Goal: Task Accomplishment & Management: Manage account settings

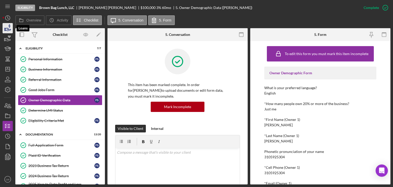
click at [7, 28] on icon "button" at bounding box center [7, 29] width 5 height 3
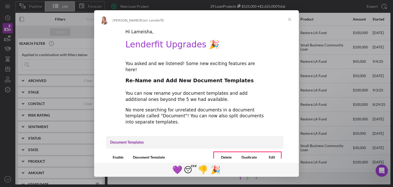
click at [290, 20] on span "Close" at bounding box center [290, 19] width 18 height 18
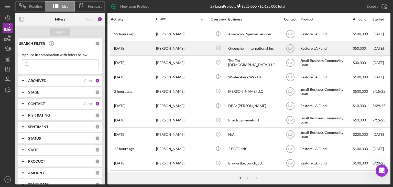
scroll to position [66, 0]
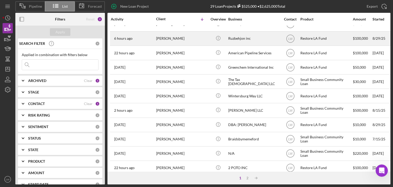
click at [194, 39] on div "Roozbeh Farahanipour" at bounding box center [181, 39] width 51 height 14
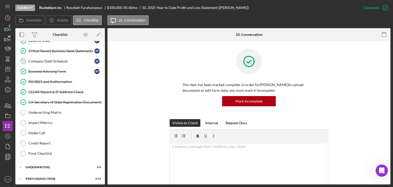
scroll to position [61, 0]
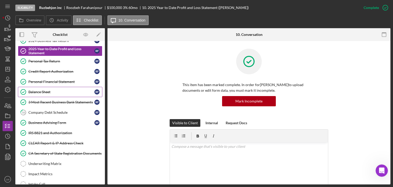
click at [50, 92] on div "Balance Sheet" at bounding box center [61, 92] width 66 height 4
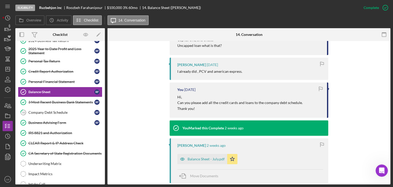
scroll to position [358, 0]
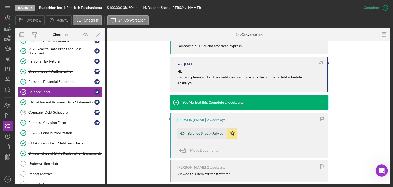
click at [214, 134] on div "Balance Sheet - July.pdf" at bounding box center [206, 133] width 37 height 4
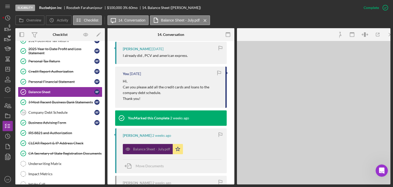
scroll to position [368, 0]
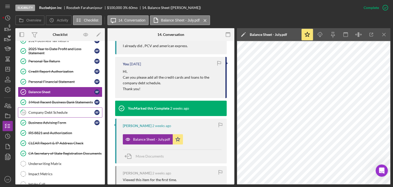
click at [61, 113] on link "16 Company Debt Schedule R F" at bounding box center [60, 112] width 84 height 10
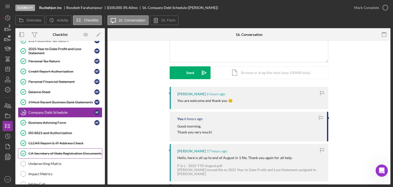
scroll to position [51, 0]
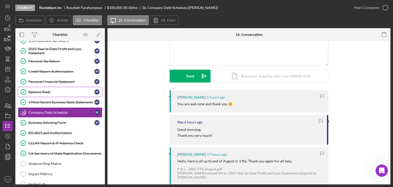
click at [58, 93] on link "Balance Sheet Balance Sheet R F" at bounding box center [60, 92] width 84 height 10
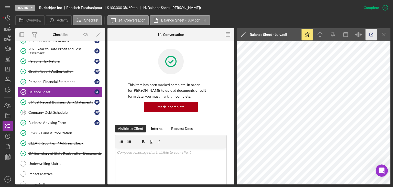
click at [369, 35] on icon "button" at bounding box center [372, 35] width 12 height 12
click at [60, 112] on div "Company Debt Schedule" at bounding box center [61, 112] width 66 height 4
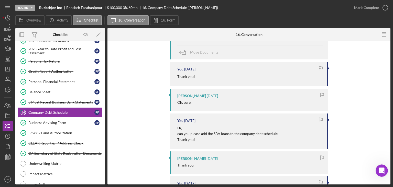
scroll to position [1050, 0]
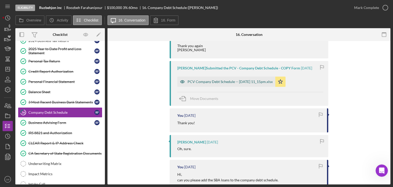
click at [214, 84] on div "PCV Company Debt Schedule -- 2025-09-15 11_15pm.xlsx" at bounding box center [230, 82] width 85 height 4
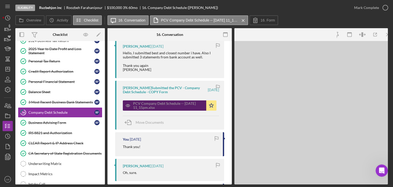
scroll to position [1069, 0]
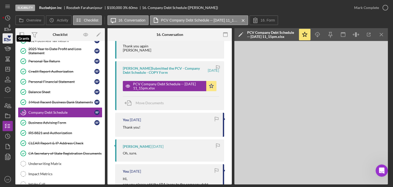
click at [11, 36] on icon "button" at bounding box center [7, 38] width 13 height 13
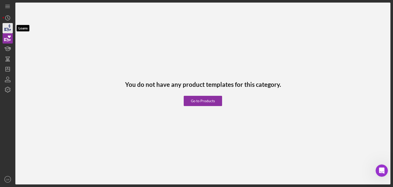
click at [9, 26] on icon "button" at bounding box center [10, 25] width 2 height 3
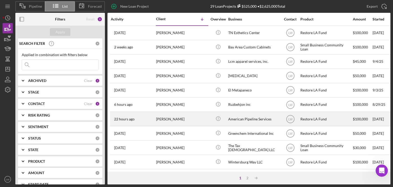
click at [180, 120] on div "Richard Craig" at bounding box center [181, 119] width 51 height 14
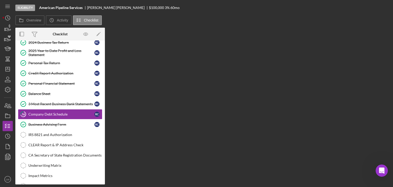
scroll to position [59, 0]
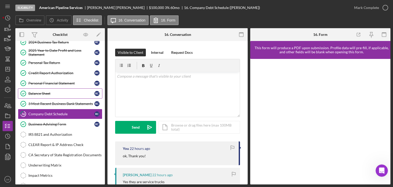
click at [69, 91] on div "Balance Sheet" at bounding box center [61, 93] width 66 height 4
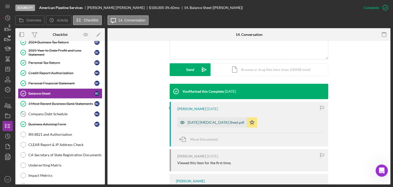
click at [204, 126] on div "08-31-25 Bal Sheet.pdf" at bounding box center [212, 122] width 70 height 10
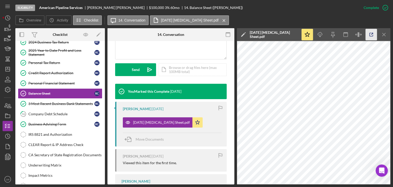
click at [371, 34] on icon "button" at bounding box center [372, 35] width 12 height 12
click at [56, 112] on div "Company Debt Schedule" at bounding box center [61, 114] width 66 height 4
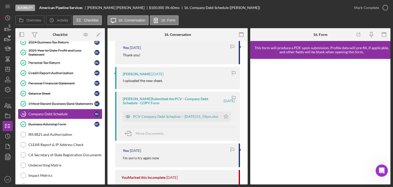
scroll to position [179, 0]
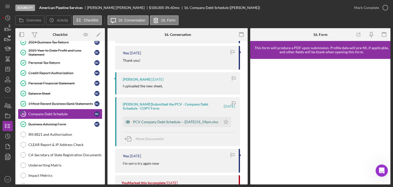
click at [171, 121] on div "PCV Company Debt Schedule -- 2025-09-23 01_59pm.xlsx" at bounding box center [175, 122] width 85 height 4
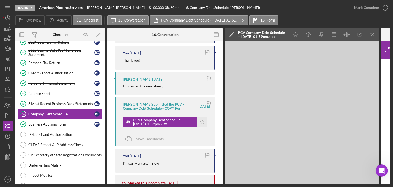
click at [167, 106] on div "Richard Craig Submitted the PCV - Company Debt Schedule - COPY Form" at bounding box center [160, 106] width 75 height 8
click at [172, 110] on div "Richard Craig Submitted the PCV - Company Debt Schedule - COPY Form 1 day ago P…" at bounding box center [165, 121] width 100 height 49
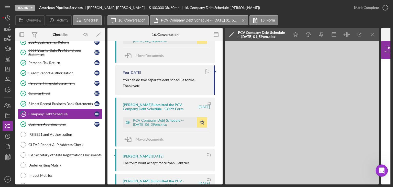
scroll to position [640, 0]
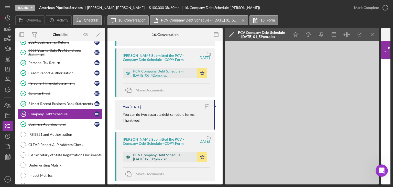
click at [170, 156] on div "PCV Company Debt Schedule -- 2025-09-22 06_39pm.xlsx" at bounding box center [163, 157] width 61 height 8
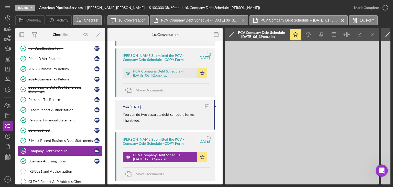
scroll to position [0, 0]
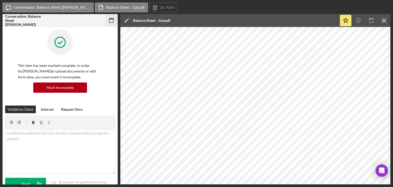
click at [113, 19] on rect "button" at bounding box center [111, 18] width 4 height 1
click at [115, 22] on icon "button" at bounding box center [112, 21] width 12 height 12
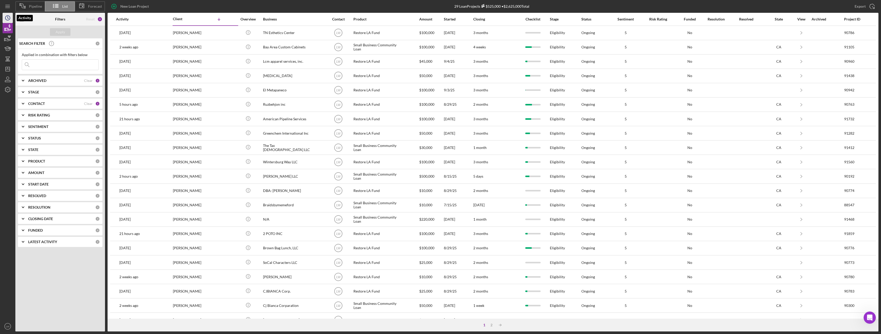
click at [9, 20] on circle "button" at bounding box center [7, 18] width 5 height 5
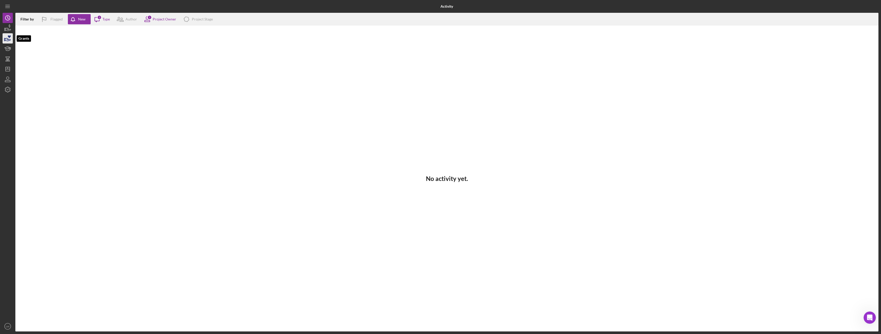
click at [10, 38] on icon "button" at bounding box center [7, 38] width 13 height 13
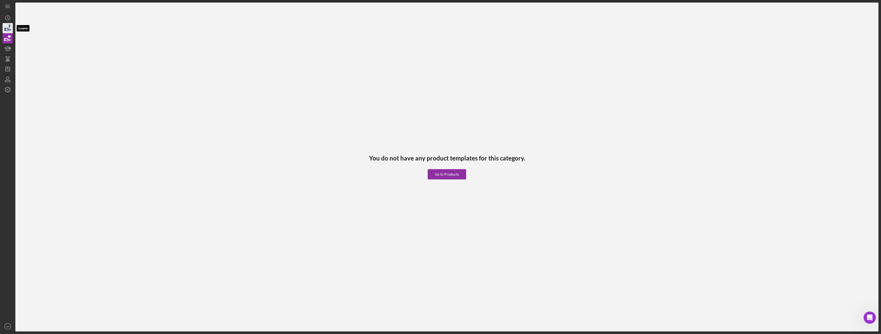
click at [9, 28] on icon "button" at bounding box center [7, 28] width 13 height 13
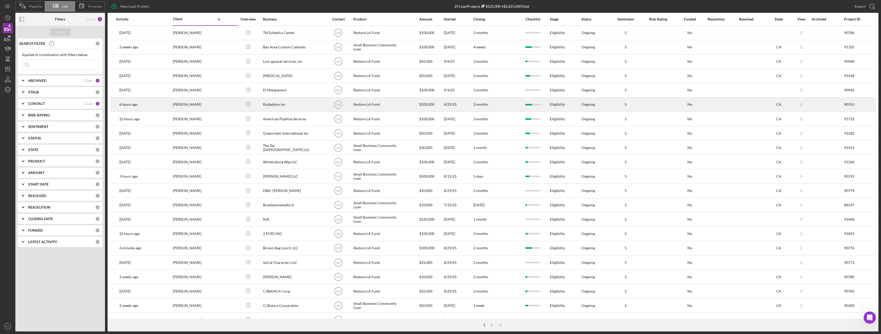
click at [197, 104] on div "Roozbeh Farahanipour" at bounding box center [198, 105] width 51 height 14
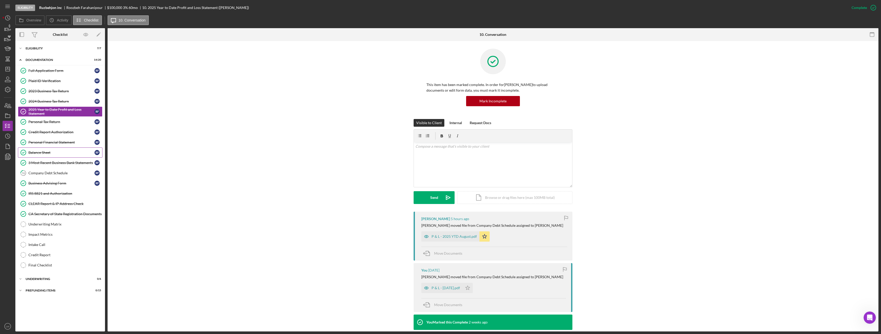
click at [53, 151] on div "Balance Sheet" at bounding box center [61, 153] width 66 height 4
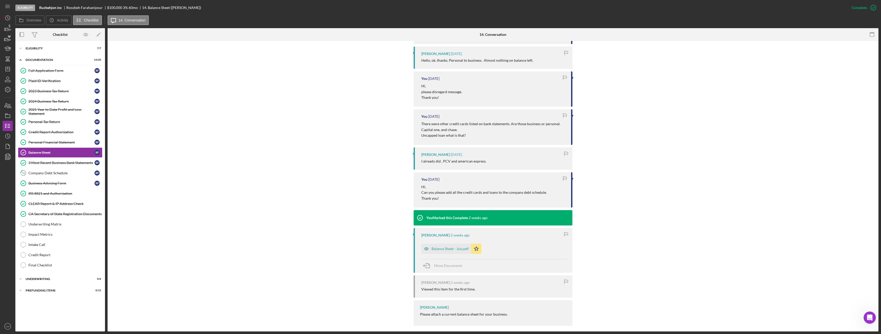
scroll to position [248, 0]
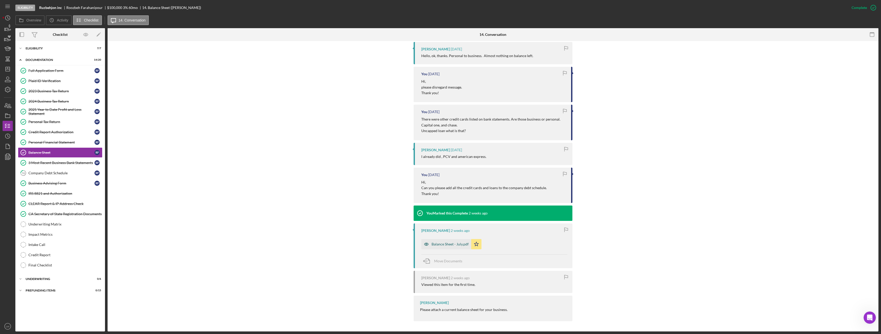
click at [455, 245] on div "Balance Sheet - July.pdf" at bounding box center [449, 244] width 37 height 4
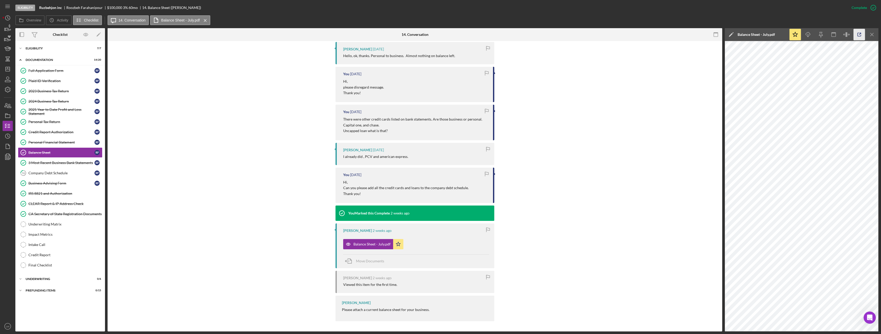
click at [857, 37] on icon "button" at bounding box center [859, 35] width 12 height 12
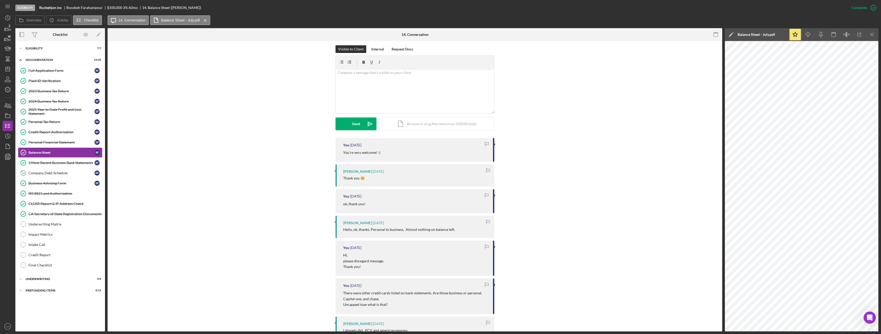
scroll to position [0, 0]
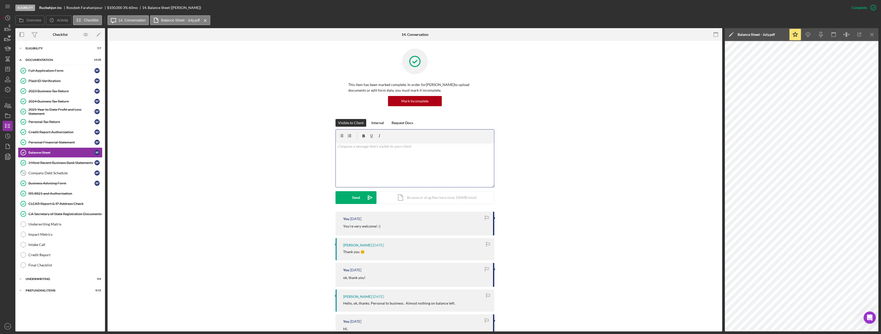
click at [384, 160] on div "v Color teal Color pink Remove color Add row above Add row below Add column bef…" at bounding box center [415, 164] width 158 height 45
click at [387, 162] on div "v Color teal Color pink Remove color Add row above Add row below Add column bef…" at bounding box center [415, 164] width 158 height 45
click at [379, 152] on p "The balance sheet shows an auto loan" at bounding box center [414, 154] width 155 height 6
click at [381, 161] on p "auto loan" at bounding box center [414, 161] width 155 height 6
click at [389, 176] on p "Loan from Fereshtech Gadimi- 20000" at bounding box center [414, 175] width 155 height 6
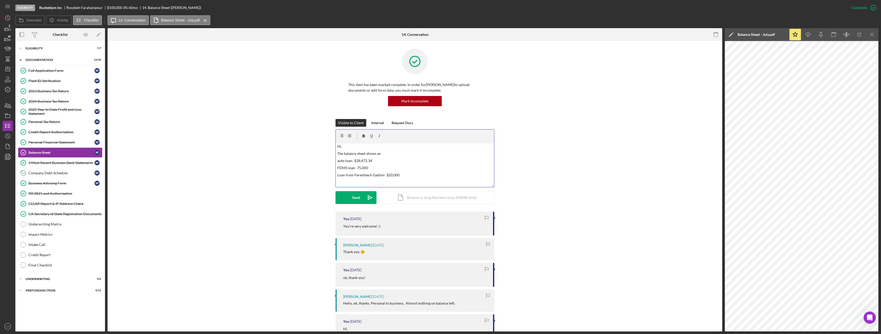
click at [402, 175] on p "Loan from Fereshtech Gadimi- $20,000" at bounding box center [414, 175] width 155 height 6
click at [353, 176] on p "Loan from Fereshtech Gadimi- $20,000" at bounding box center [414, 175] width 155 height 6
click at [393, 179] on div "v Color teal Color pink Remove color Add row above Add row below Add column bef…" at bounding box center [415, 164] width 158 height 45
click at [341, 175] on p "SbA loan 100,000" at bounding box center [414, 177] width 155 height 6
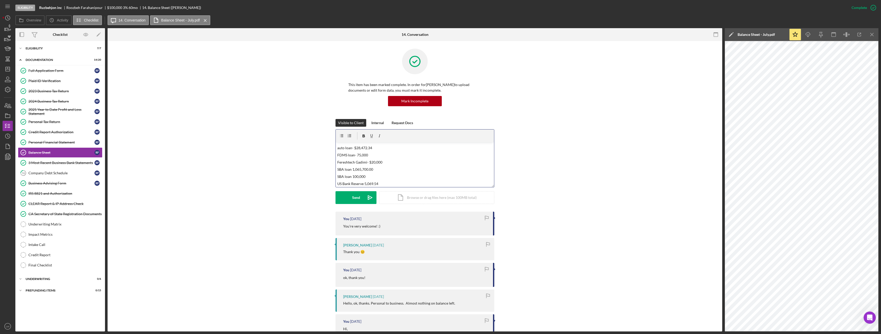
scroll to position [0, 0]
drag, startPoint x: 339, startPoint y: 162, endPoint x: 342, endPoint y: 163, distance: 3.6
click at [339, 162] on p "auto loan- $28,472.34" at bounding box center [414, 161] width 155 height 6
click at [381, 153] on p "The balance sheet shows an" at bounding box center [414, 154] width 155 height 6
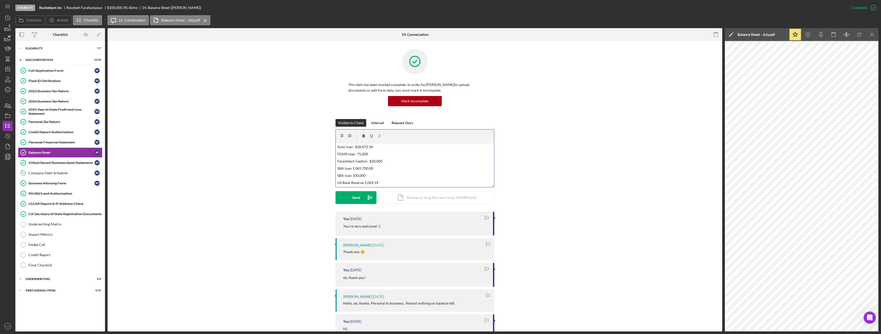
click at [391, 183] on p "US Bank Reserve 5,069.54" at bounding box center [414, 183] width 155 height 6
click at [361, 196] on button "Send Icon/icon-invite-send" at bounding box center [355, 197] width 41 height 13
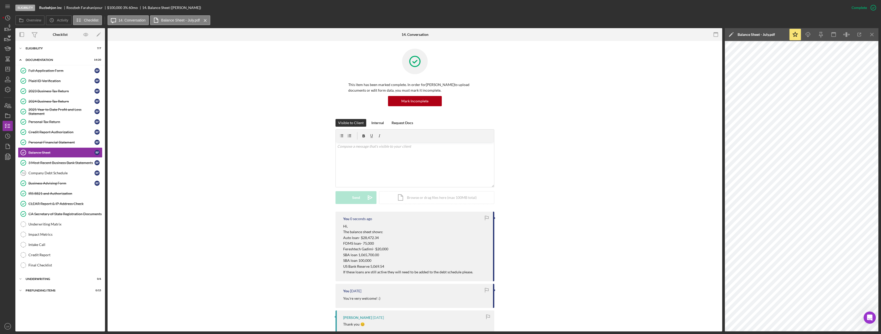
scroll to position [0, 0]
click at [865, 5] on div "Mark Incomplete" at bounding box center [852, 8] width 27 height 10
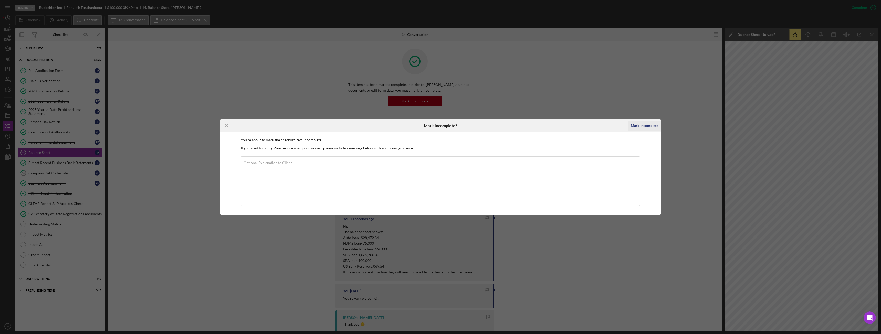
click at [645, 126] on div "Mark Incomplete" at bounding box center [644, 126] width 27 height 10
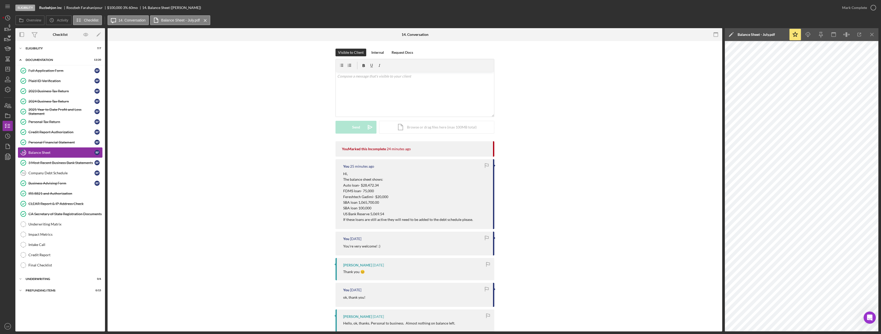
click at [62, 152] on div "Balance Sheet" at bounding box center [61, 153] width 66 height 4
click at [63, 135] on link "Credit Report Authorization Credit Report Authorization R F" at bounding box center [60, 132] width 84 height 10
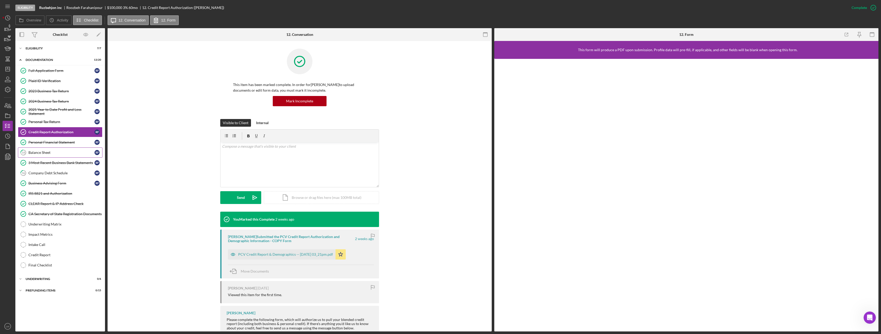
click at [60, 151] on div "Balance Sheet" at bounding box center [61, 153] width 66 height 4
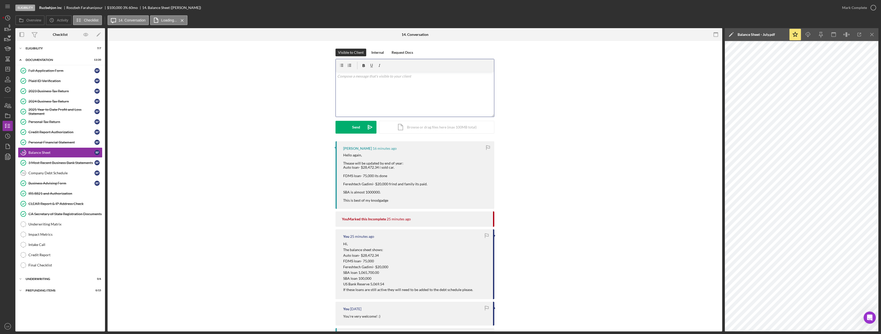
click at [360, 97] on div "v Color teal Color pink Remove color Add row above Add row below Add column bef…" at bounding box center [415, 94] width 158 height 45
drag, startPoint x: 387, startPoint y: 77, endPoint x: 316, endPoint y: 70, distance: 72.1
click at [316, 70] on div "Visible to Client Internal Request Docs v Color teal Color pink Remove color Ad…" at bounding box center [414, 95] width 599 height 93
click at [59, 205] on div "CLEAR Report & IP Address Check" at bounding box center [65, 204] width 74 height 4
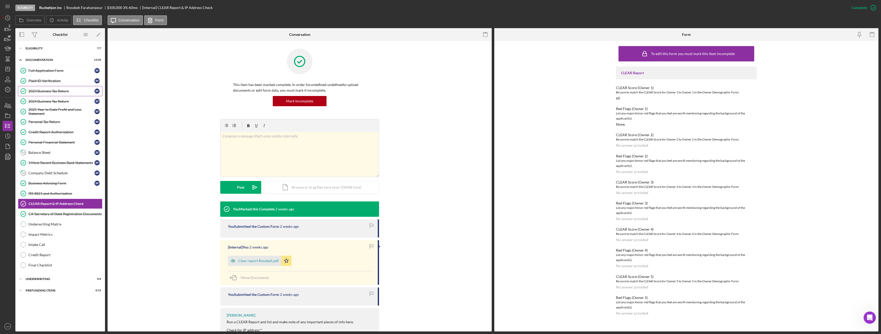
click at [47, 90] on div "2023 Business Tax Return" at bounding box center [61, 91] width 66 height 4
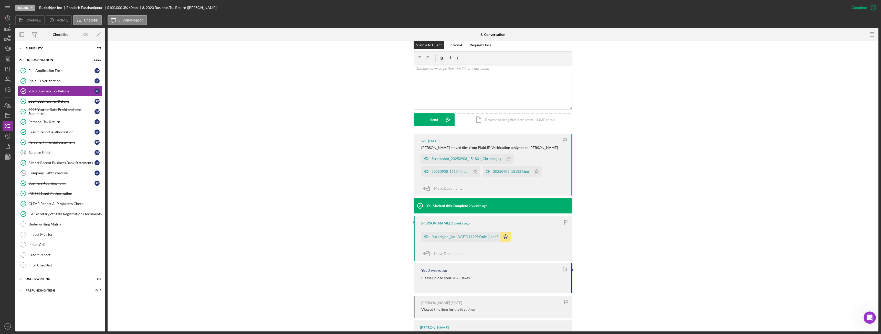
scroll to position [112, 0]
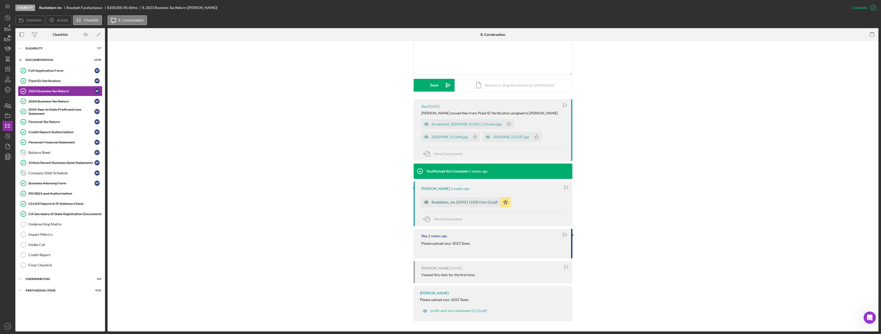
click at [446, 203] on div "Ruzbehjon,_Inc 12 31 2023 1120S Only (1).pdf" at bounding box center [464, 202] width 66 height 4
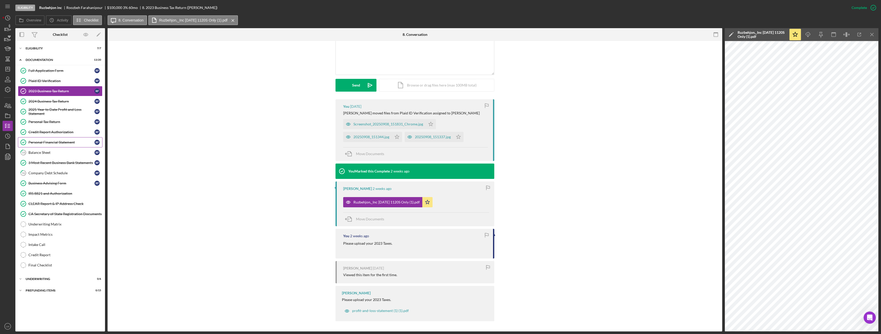
click at [49, 143] on div "Personal Financial Statement" at bounding box center [61, 142] width 66 height 4
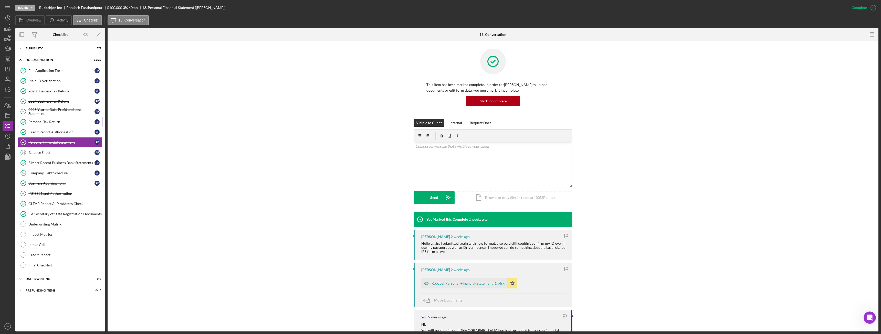
click at [60, 120] on div "Personal Tax Return" at bounding box center [61, 122] width 66 height 4
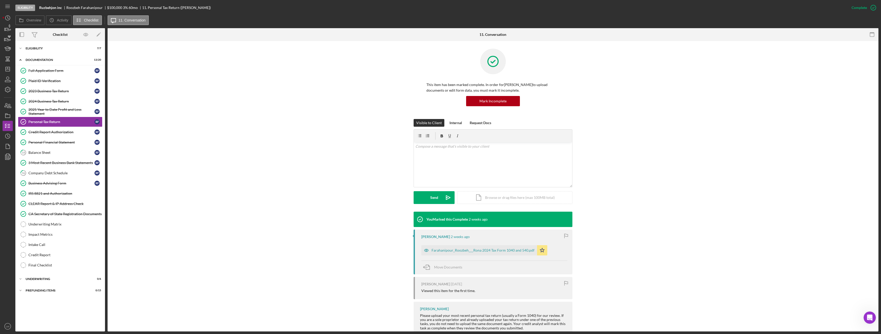
scroll to position [15, 0]
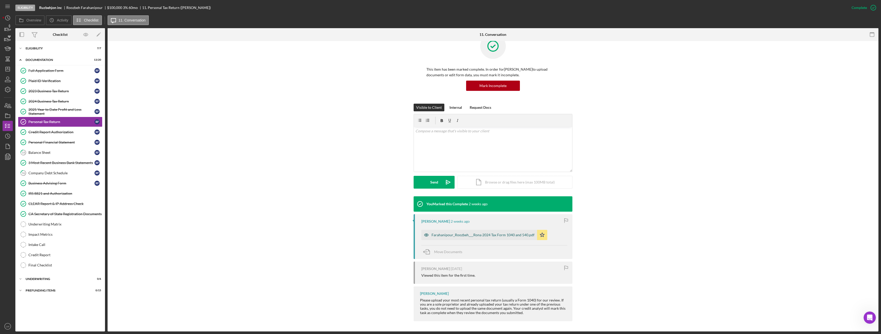
click at [458, 237] on div "Farahanipour_Roozbeh___Rona 2024 Tax Form 1040 and 540.pdf" at bounding box center [482, 235] width 103 height 4
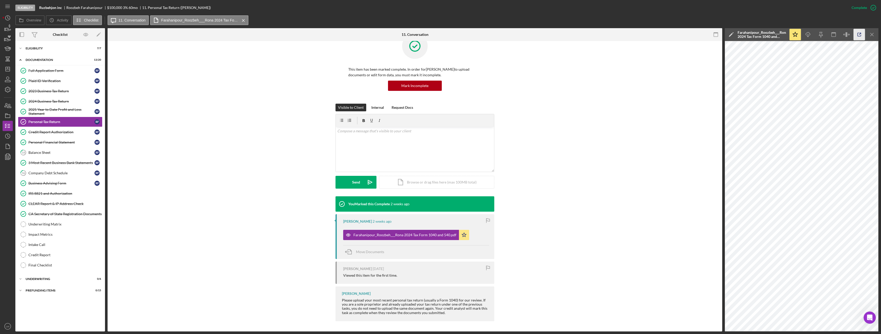
click at [857, 34] on icon "button" at bounding box center [859, 35] width 12 height 12
click at [873, 33] on icon "Icon/Menu Close" at bounding box center [872, 35] width 12 height 12
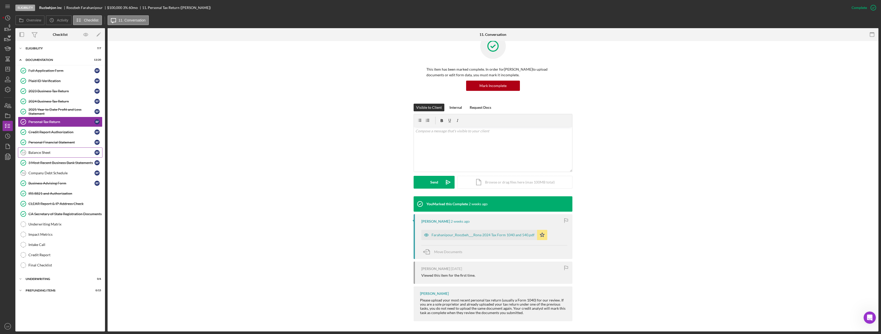
click at [29, 150] on icon "14" at bounding box center [23, 152] width 13 height 13
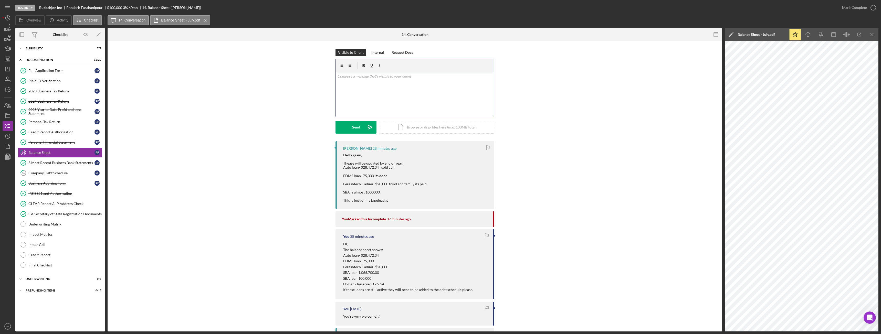
click at [428, 92] on div "v Color teal Color pink Remove color Add row above Add row below Add column bef…" at bounding box center [415, 94] width 158 height 45
drag, startPoint x: 405, startPoint y: 84, endPoint x: 409, endPoint y: 85, distance: 4.3
click at [406, 84] on p "If they are not paid off until the end of year. Those loans will need to reflec…" at bounding box center [414, 87] width 155 height 12
click at [385, 88] on p "If they are not paid off until the end of year. Those loans will need to reflec…" at bounding box center [414, 87] width 155 height 12
click at [351, 126] on button "Send Icon/icon-invite-send" at bounding box center [355, 127] width 41 height 13
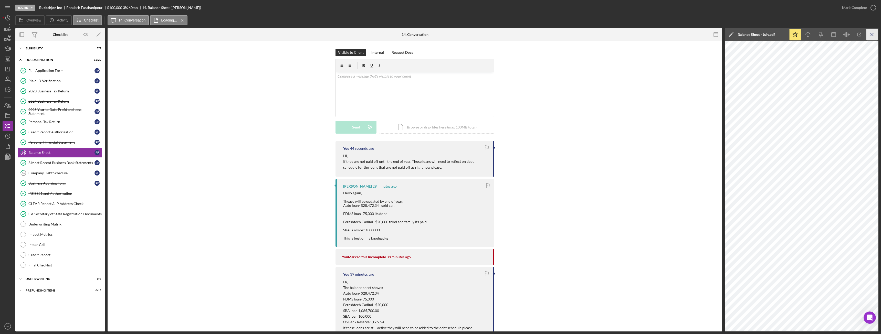
click at [873, 37] on icon "Icon/Menu Close" at bounding box center [872, 35] width 12 height 12
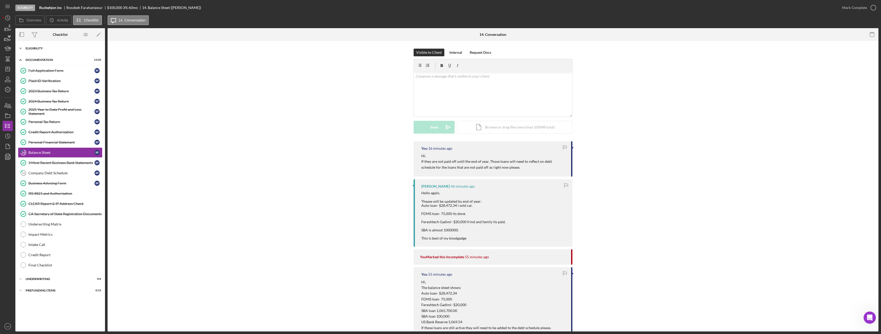
click at [41, 53] on div "Icon/Expander Eligibility 7 / 7" at bounding box center [60, 48] width 90 height 10
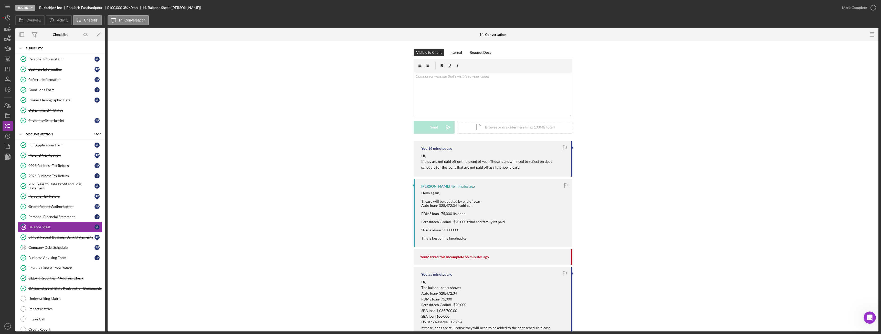
click at [45, 45] on div "Icon/Expander Eligibility 7 / 7" at bounding box center [60, 48] width 90 height 10
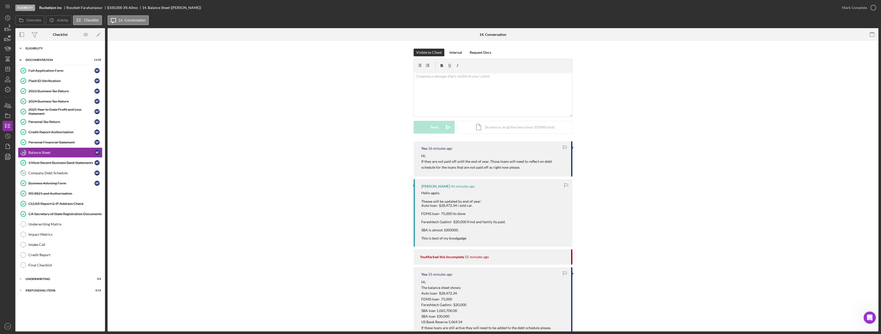
click at [45, 46] on div "Icon/Expander Eligibility 7 / 7" at bounding box center [60, 48] width 90 height 10
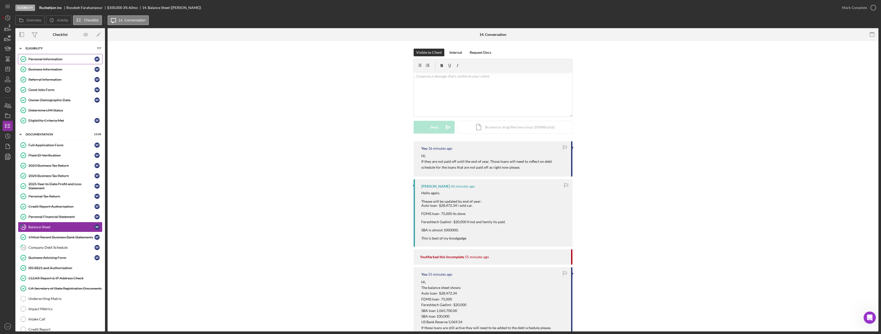
click at [44, 61] on div "Personal Information" at bounding box center [61, 59] width 66 height 4
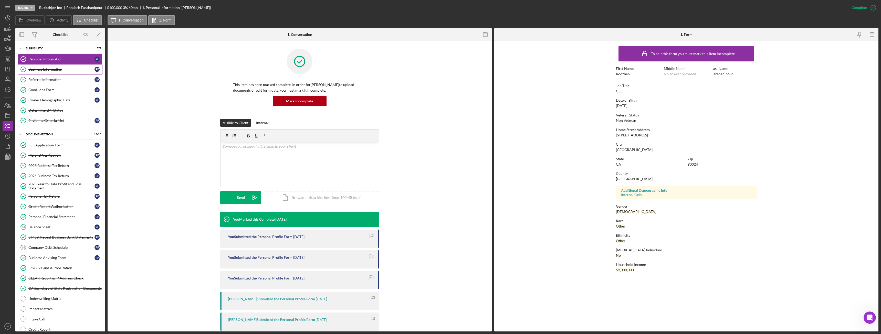
click at [58, 71] on div "Business Information" at bounding box center [61, 69] width 66 height 4
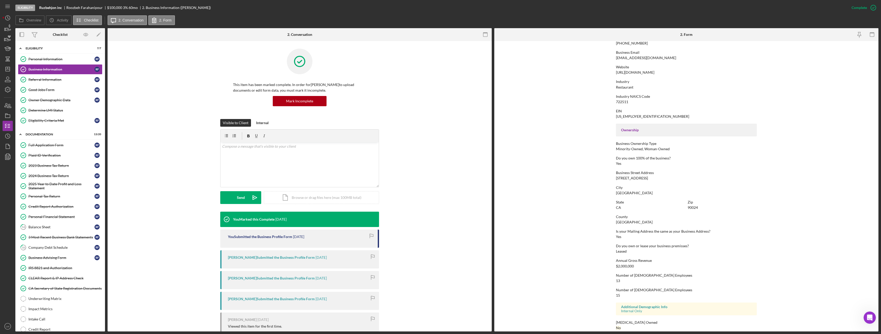
scroll to position [100, 0]
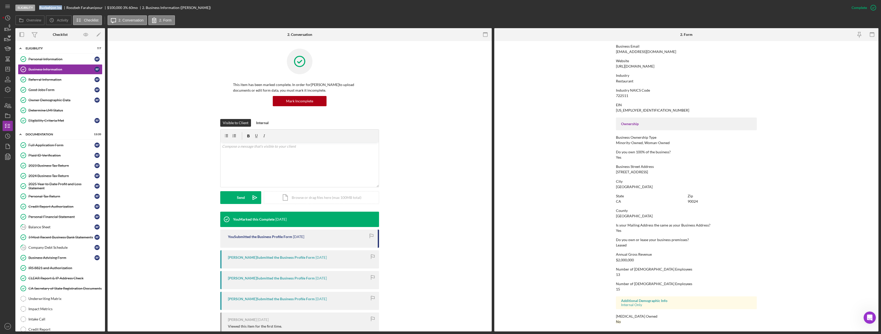
drag, startPoint x: 40, startPoint y: 7, endPoint x: 63, endPoint y: 8, distance: 23.1
click at [63, 8] on div "Ruzbehjon inc" at bounding box center [52, 8] width 27 height 4
copy b "Ruzbehjon inc"
click at [6, 27] on icon "button" at bounding box center [7, 28] width 13 height 13
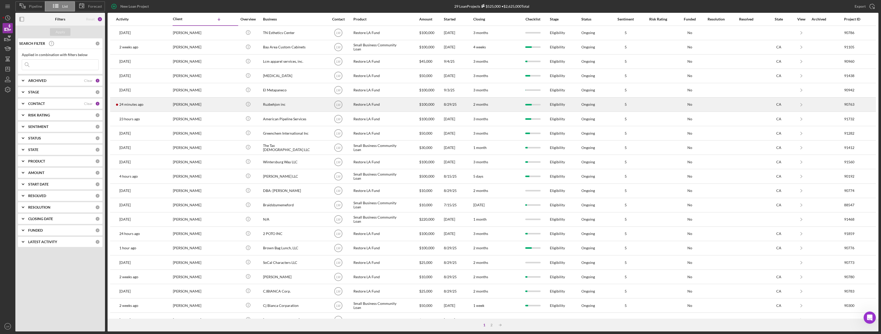
click at [174, 103] on div "[PERSON_NAME]" at bounding box center [198, 105] width 51 height 14
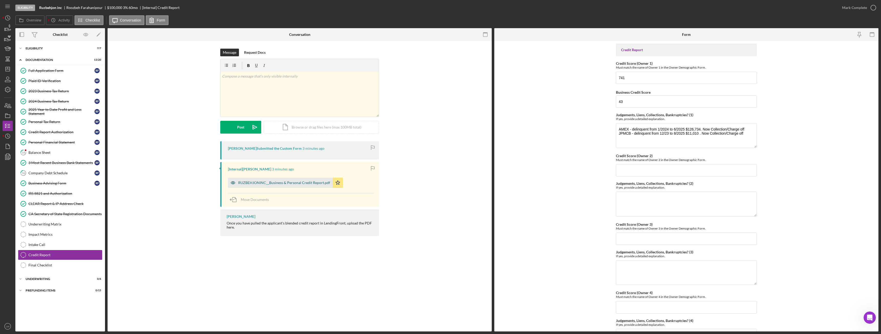
click at [266, 180] on div "RUZBEHJONINC__Business & Personal Credit Report.pdf" at bounding box center [280, 183] width 105 height 10
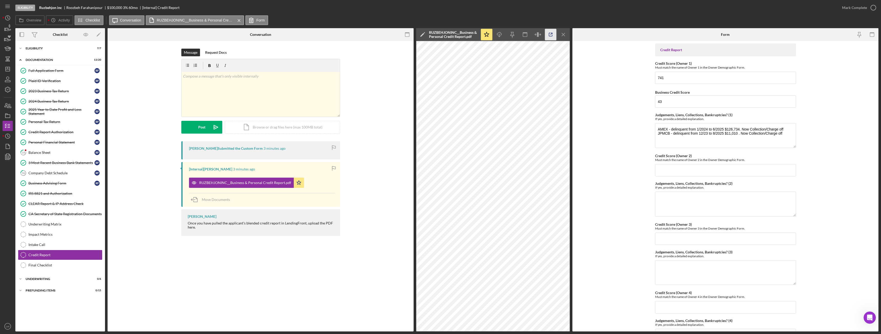
click at [552, 35] on icon "button" at bounding box center [551, 35] width 12 height 12
click at [787, 132] on textarea "AMEX - delinquent from 1/2024 to 6/2025 $126,734. Now Collection/Charge off JPM…" at bounding box center [725, 135] width 141 height 25
drag, startPoint x: 715, startPoint y: 137, endPoint x: 658, endPoint y: 142, distance: 57.9
click at [658, 142] on textarea "AMEX - delinquent from 1/2024 to 6/2025 $126,734. Now Collection/Charge off JPM…" at bounding box center [725, 135] width 141 height 25
click at [731, 140] on textarea "AMEX - delinquent from 1/2024 to 6/2025 $126,734. Now Collection/Charge off JPM…" at bounding box center [725, 135] width 141 height 25
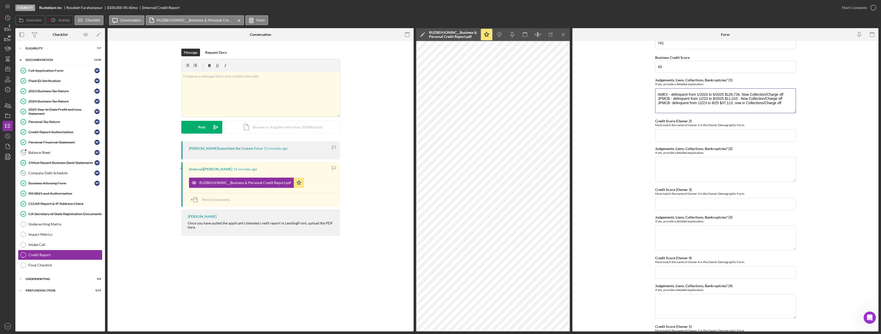
scroll to position [110, 0]
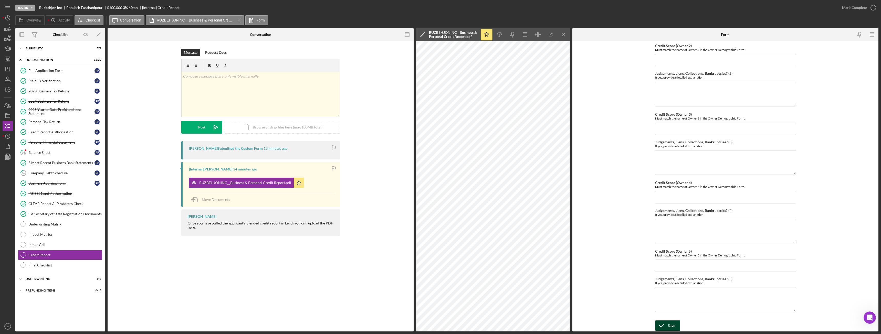
type textarea "AMEX - delinquent from 1/2024 to 6/2025 $126,734. Now Collection/Charge off JPM…"
click at [673, 324] on div "Save" at bounding box center [671, 326] width 7 height 10
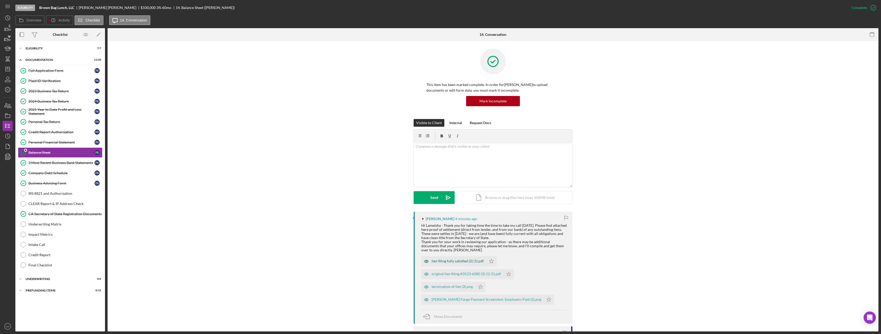
scroll to position [26, 0]
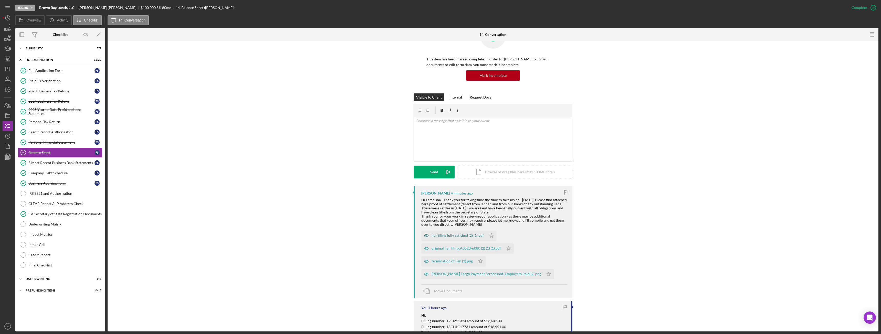
click at [450, 236] on div "lien filing fully satisfied (2) (1).pdf" at bounding box center [457, 236] width 52 height 4
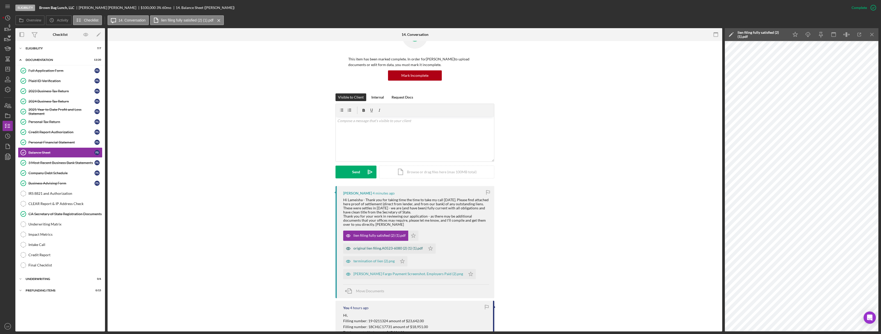
click at [386, 248] on div "original lien filing.A0523-6080 (2) (1) (1).pdf" at bounding box center [387, 248] width 69 height 4
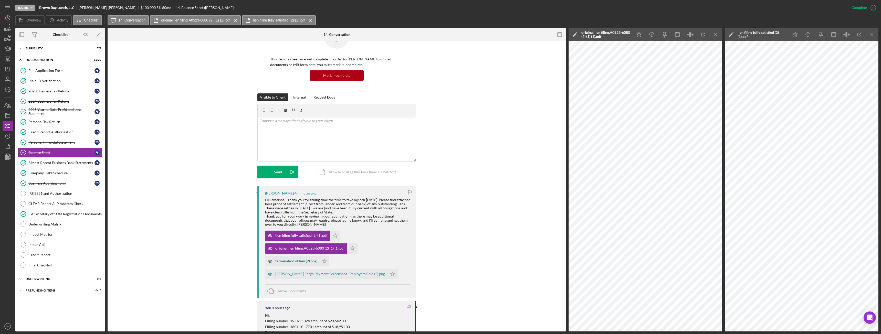
click at [301, 260] on div "termination of lien (2).png" at bounding box center [295, 261] width 41 height 4
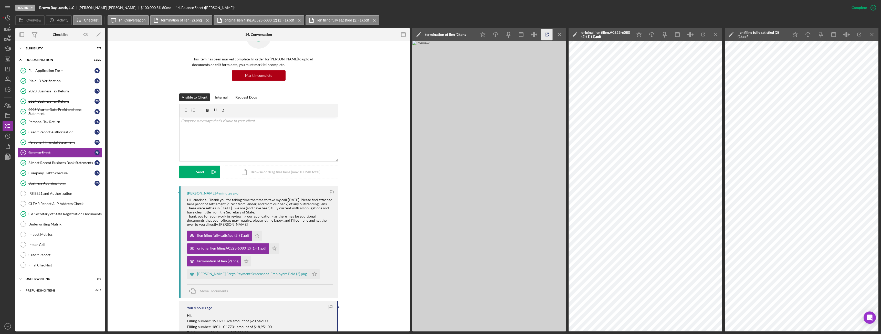
click at [545, 35] on icon "button" at bounding box center [547, 35] width 12 height 12
click at [245, 275] on div "Wells Fargo Payment Screenshot. Employers Paid (2).png" at bounding box center [252, 274] width 110 height 4
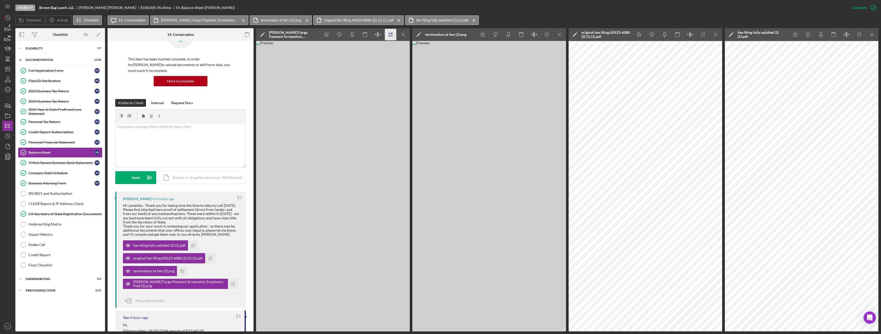
click at [394, 37] on icon "button" at bounding box center [391, 35] width 12 height 12
click at [703, 38] on icon "button" at bounding box center [703, 35] width 12 height 12
click at [714, 33] on icon "Icon/Menu Close" at bounding box center [716, 35] width 12 height 12
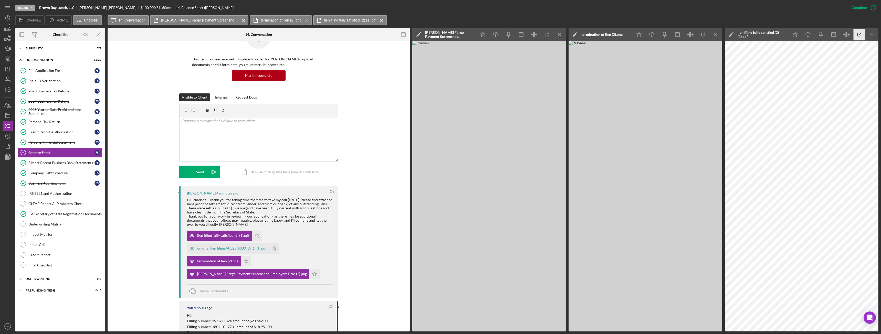
click at [858, 34] on icon "button" at bounding box center [859, 35] width 12 height 12
click at [559, 34] on icon "Icon/Menu Close" at bounding box center [560, 35] width 12 height 12
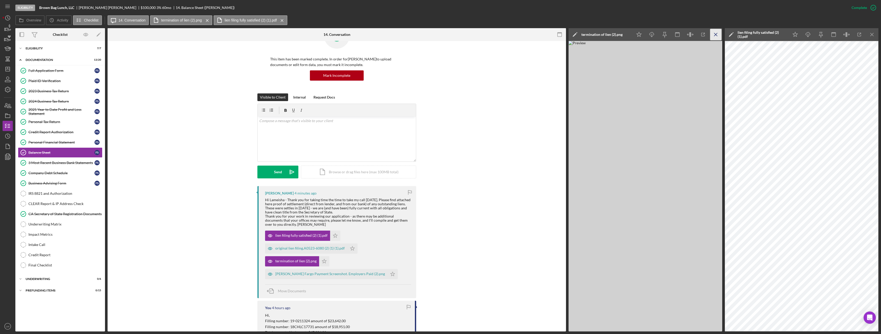
click at [716, 35] on icon "Icon/Menu Close" at bounding box center [716, 35] width 12 height 12
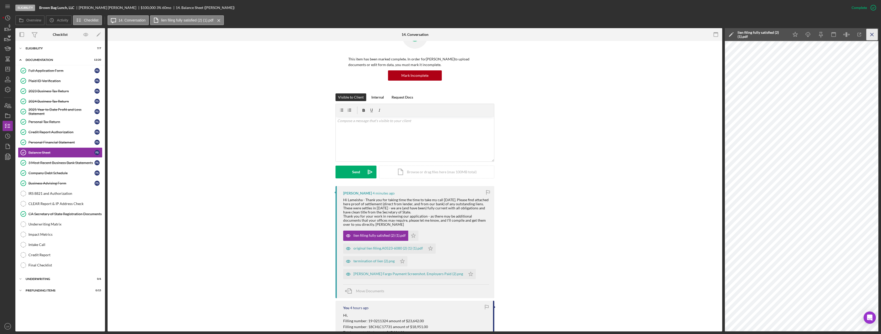
click at [872, 32] on icon "Icon/Menu Close" at bounding box center [872, 35] width 12 height 12
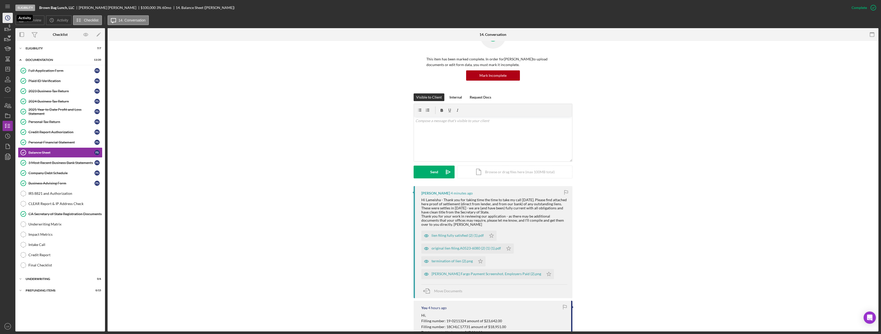
click at [5, 16] on icon "Icon/History" at bounding box center [7, 18] width 13 height 13
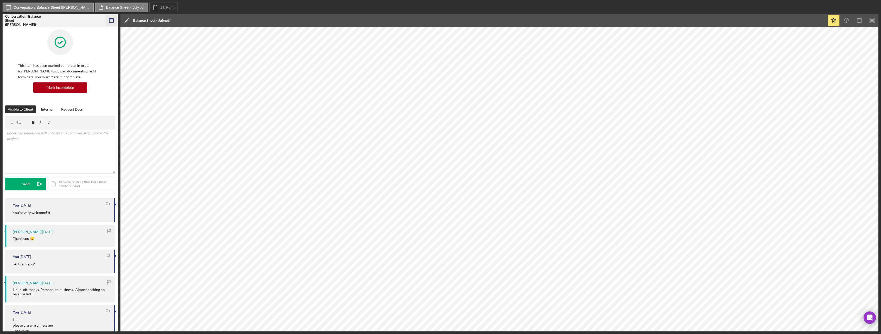
click at [113, 21] on icon "button" at bounding box center [112, 21] width 12 height 12
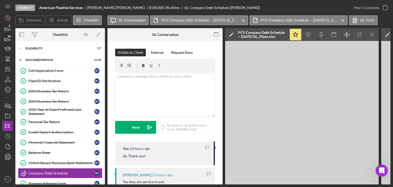
scroll to position [640, 0]
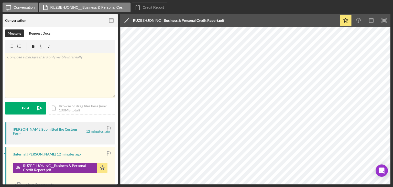
click at [111, 19] on icon "button" at bounding box center [112, 21] width 12 height 12
